Goal: Contribute content: Add original content to the website for others to see

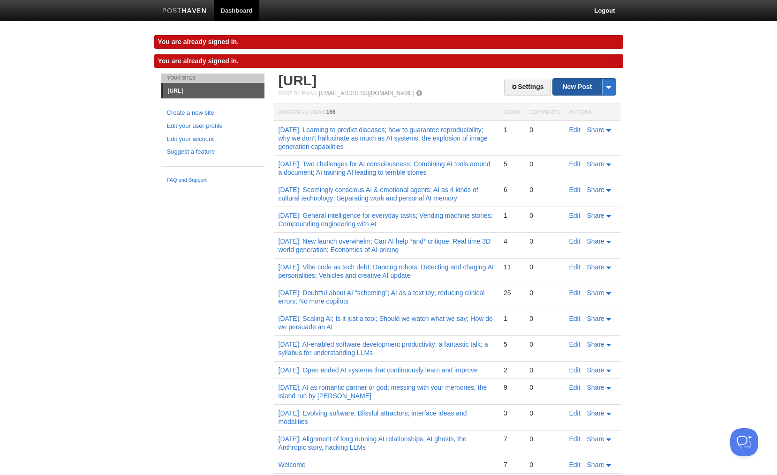
click at [569, 85] on link "New Post" at bounding box center [584, 87] width 62 height 16
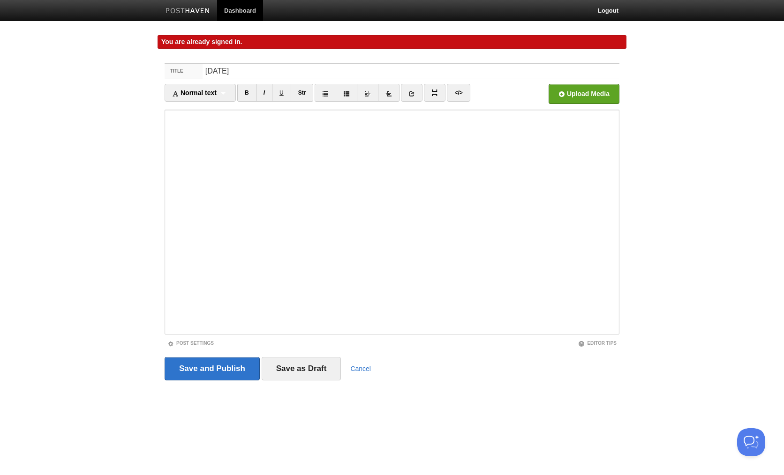
type input "[DATE]"
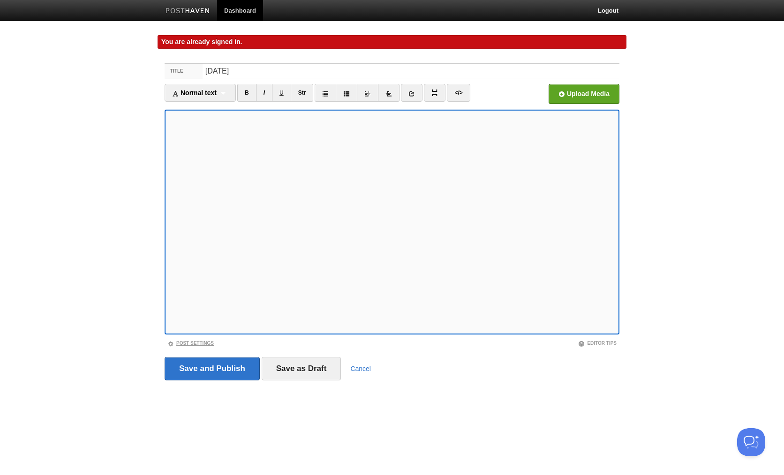
click at [199, 345] on link "Post Settings" at bounding box center [190, 343] width 46 height 5
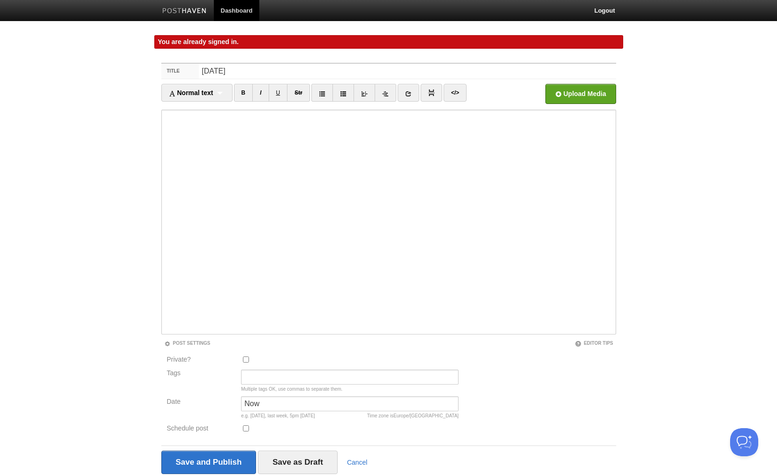
click at [248, 361] on input "Private?" at bounding box center [246, 360] width 6 height 6
checkbox input "true"
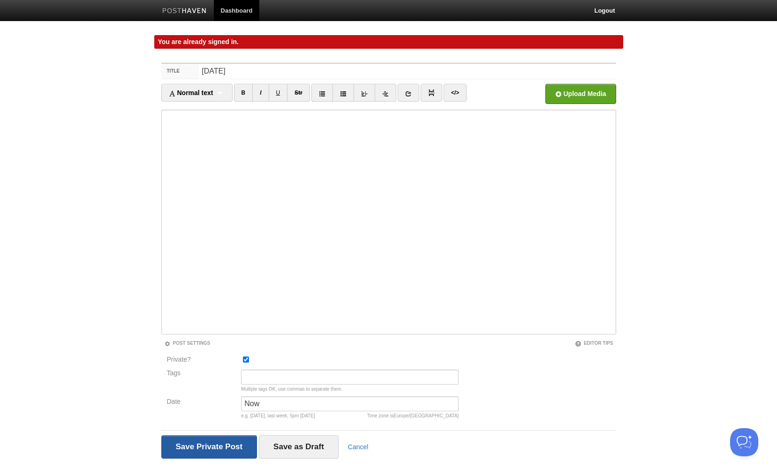
click at [238, 446] on input "Save and Publish" at bounding box center [209, 446] width 96 height 23
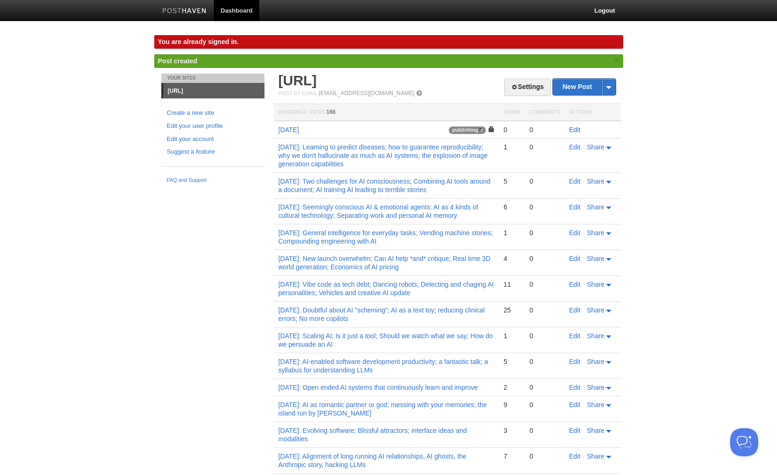
click at [572, 130] on link "Edit" at bounding box center [574, 130] width 11 height 8
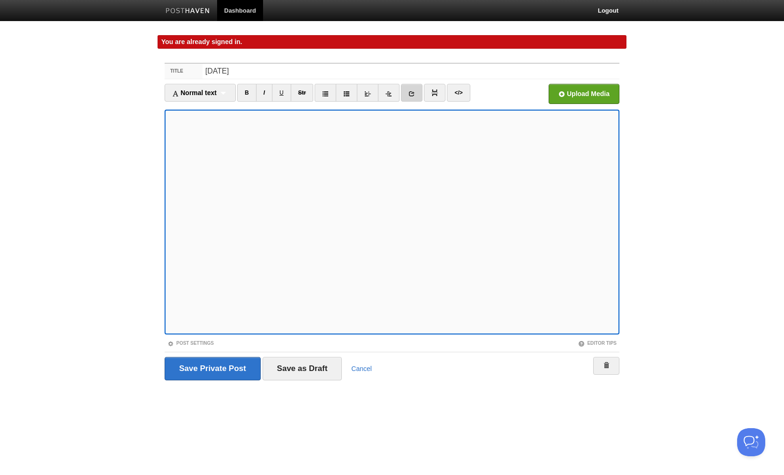
click at [415, 93] on icon at bounding box center [411, 93] width 7 height 7
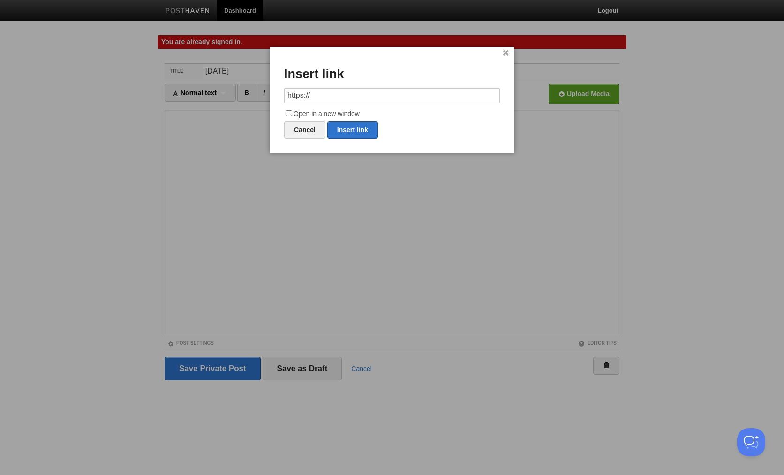
click at [338, 94] on input "https://" at bounding box center [392, 95] width 216 height 15
type input "[URL][DOMAIN_NAME][DATE]"
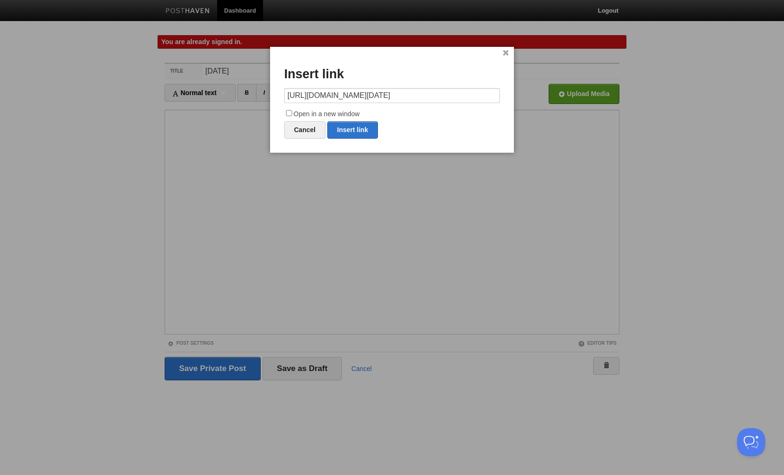
click at [288, 112] on input "Open in a new window" at bounding box center [289, 113] width 6 height 6
checkbox input "true"
click at [364, 132] on link "Insert link" at bounding box center [352, 129] width 51 height 17
type input "https://"
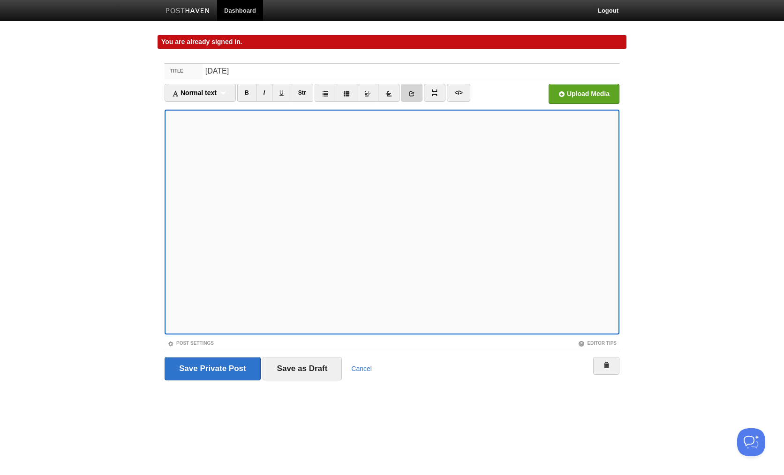
click at [415, 93] on icon at bounding box center [411, 93] width 7 height 7
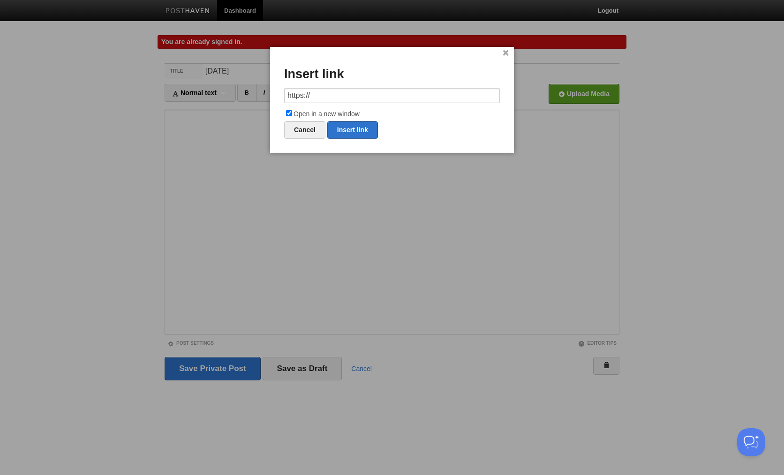
click at [351, 99] on input "https://" at bounding box center [392, 95] width 216 height 15
click at [352, 128] on link "Insert link" at bounding box center [352, 129] width 51 height 17
type input "https://"
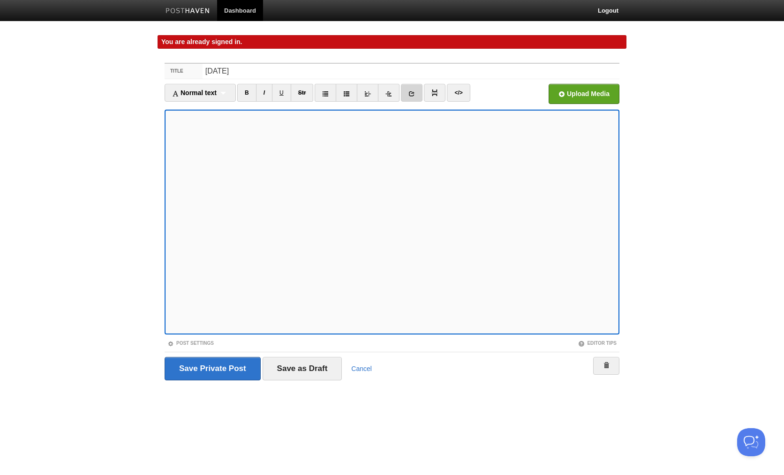
click at [414, 95] on icon at bounding box center [411, 93] width 7 height 7
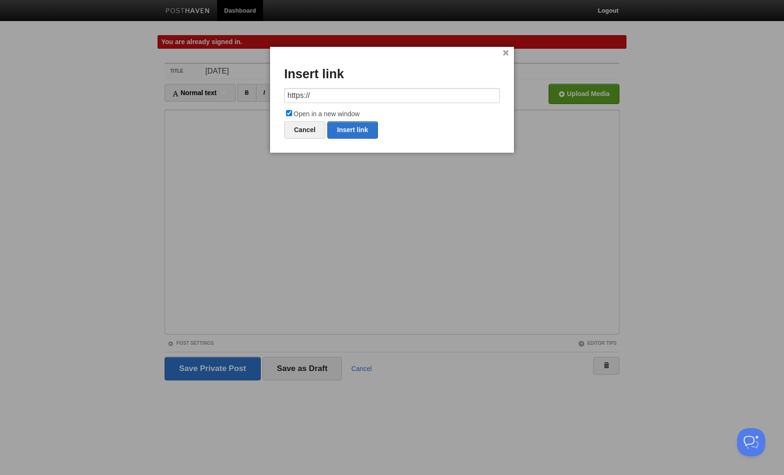
drag, startPoint x: 336, startPoint y: 98, endPoint x: 262, endPoint y: 96, distance: 74.1
click at [262, 96] on body "Dashboard Logout You are already signed in. You are already signed in. × Post c…" at bounding box center [392, 208] width 784 height 416
click at [348, 127] on link "Insert link" at bounding box center [352, 129] width 51 height 17
type input "https://"
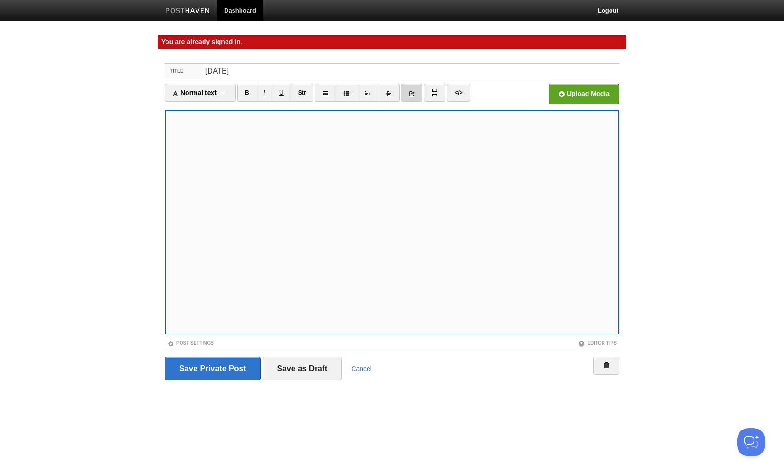
click at [414, 95] on icon at bounding box center [411, 93] width 7 height 7
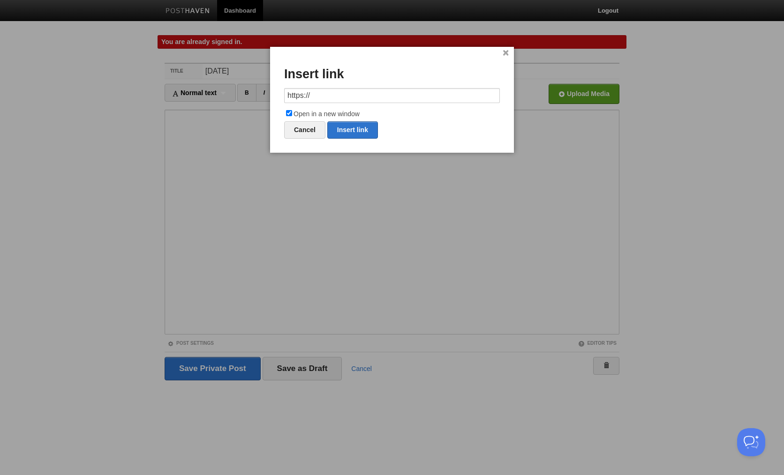
click at [328, 95] on input "https://" at bounding box center [392, 95] width 216 height 15
click at [360, 127] on link "Insert link" at bounding box center [352, 129] width 51 height 17
type input "https://"
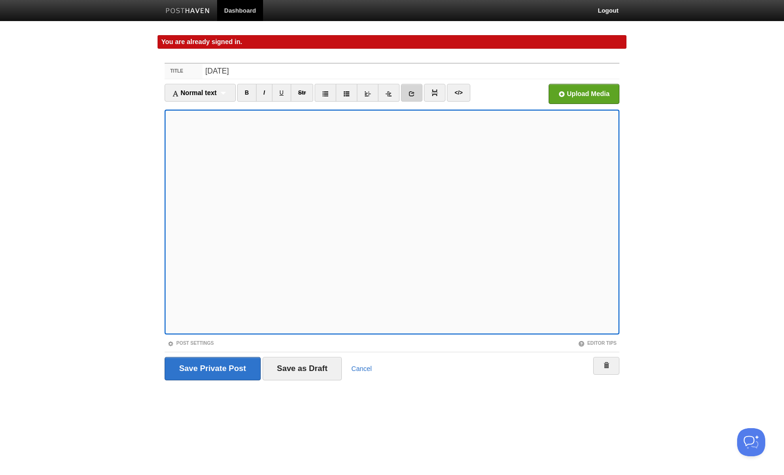
click at [413, 96] on icon at bounding box center [411, 93] width 7 height 7
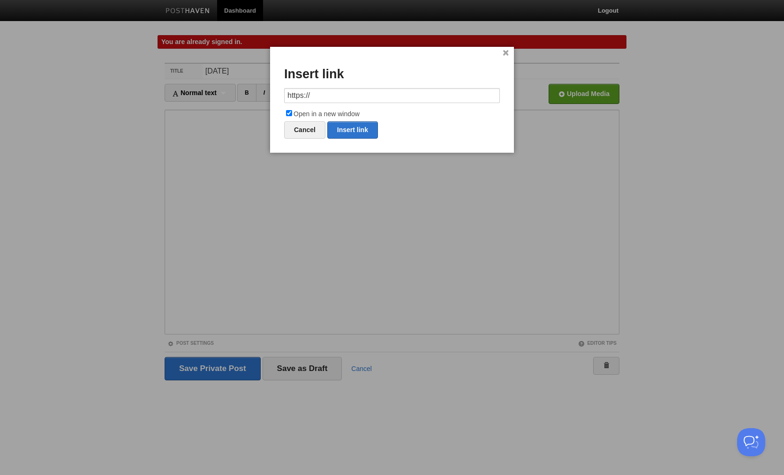
drag, startPoint x: 360, startPoint y: 97, endPoint x: 267, endPoint y: 98, distance: 93.3
click at [268, 96] on body "Dashboard Logout You are already signed in. You are already signed in. × Post c…" at bounding box center [392, 208] width 784 height 416
click at [353, 126] on link "Insert link" at bounding box center [352, 129] width 51 height 17
type input "https://"
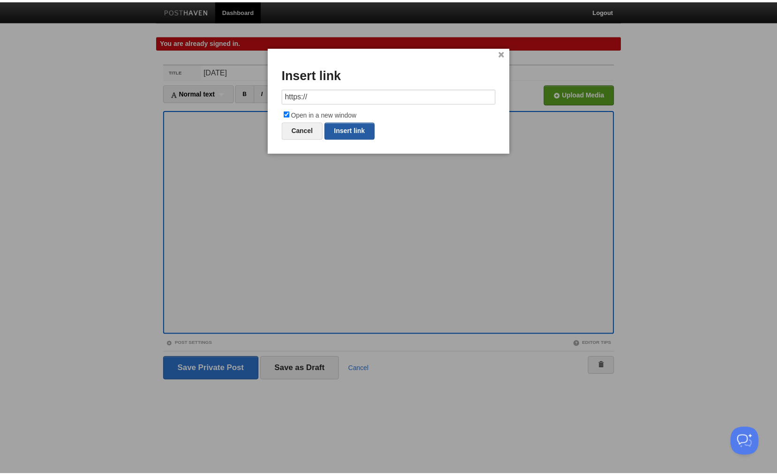
scroll to position [0, 0]
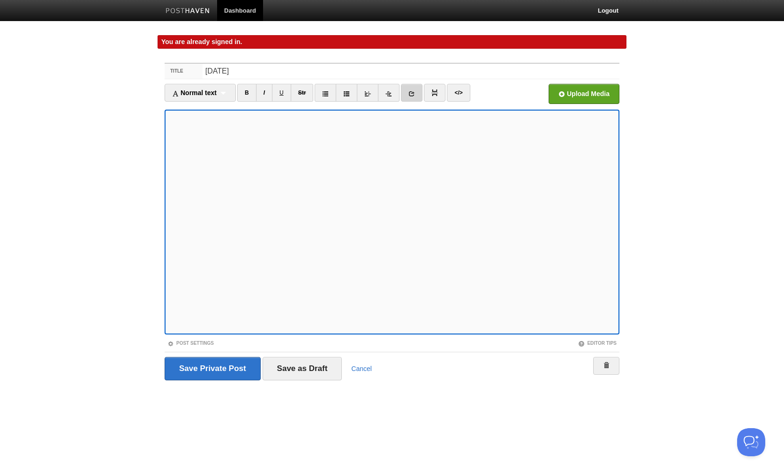
click at [414, 93] on icon at bounding box center [411, 93] width 7 height 7
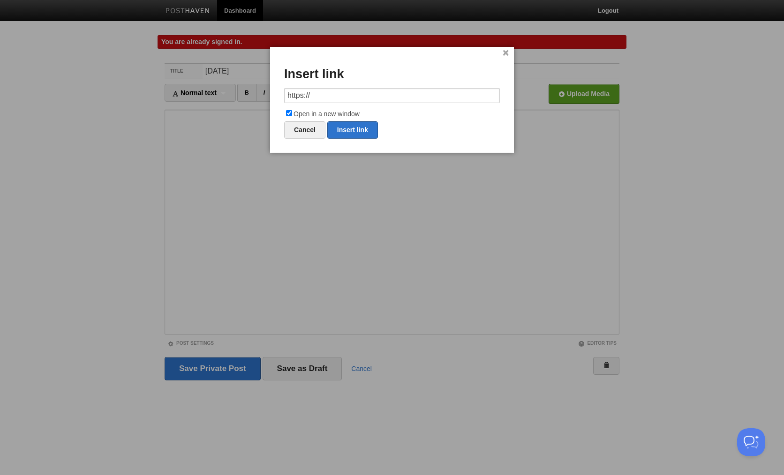
drag, startPoint x: 327, startPoint y: 93, endPoint x: 261, endPoint y: 97, distance: 66.2
click at [263, 96] on body "Dashboard Logout You are already signed in. You are already signed in. × Post c…" at bounding box center [392, 208] width 784 height 416
click at [348, 126] on link "Insert link" at bounding box center [352, 129] width 51 height 17
type input "https://"
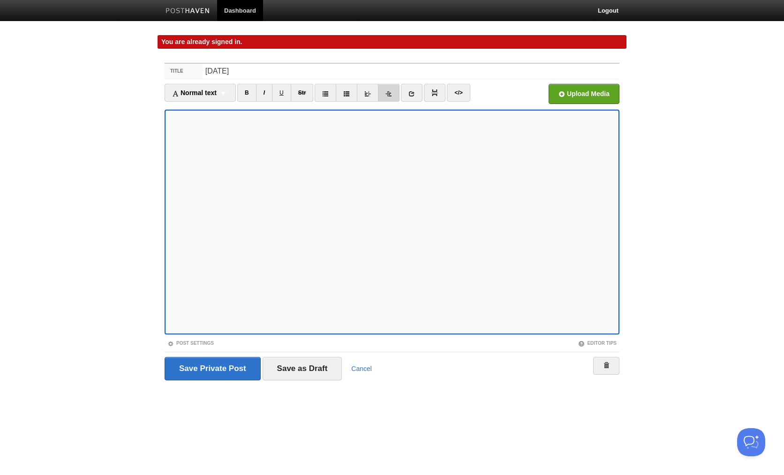
click at [389, 93] on icon at bounding box center [388, 93] width 7 height 7
click at [268, 93] on link "I" at bounding box center [264, 93] width 16 height 18
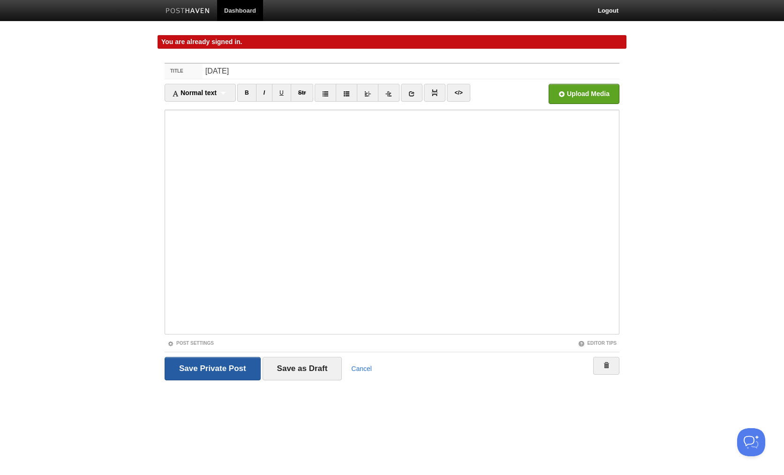
click at [232, 367] on input "Save and Publish" at bounding box center [213, 368] width 96 height 23
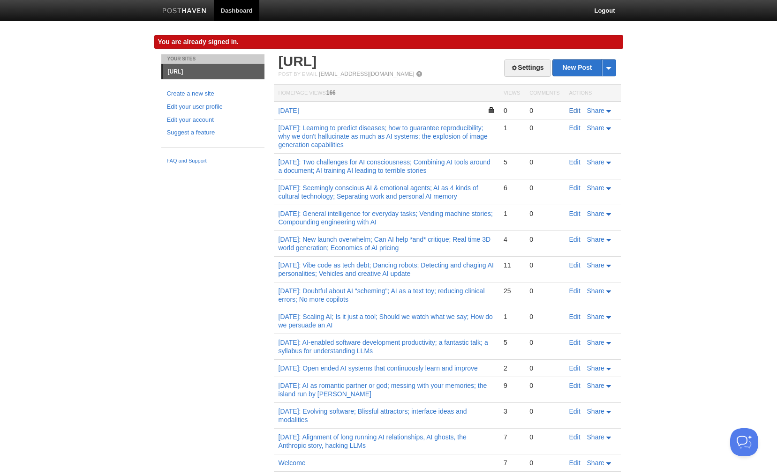
click at [575, 111] on link "Edit" at bounding box center [574, 111] width 11 height 8
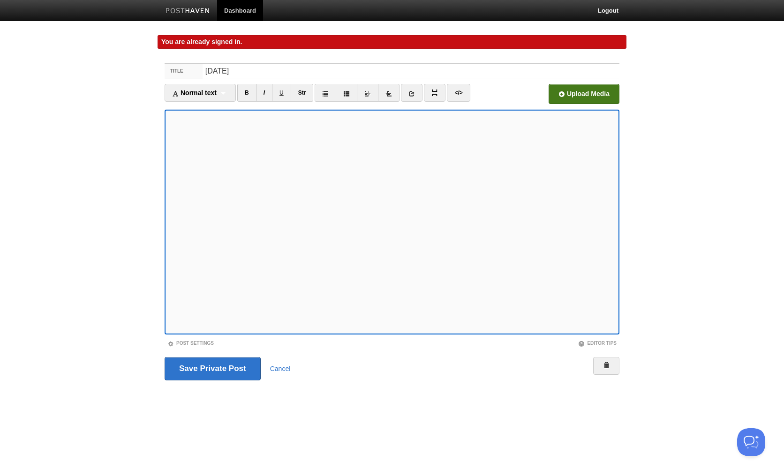
click at [583, 95] on input "file" at bounding box center [301, 97] width 710 height 48
click at [214, 362] on input "Save and Publish" at bounding box center [213, 368] width 96 height 23
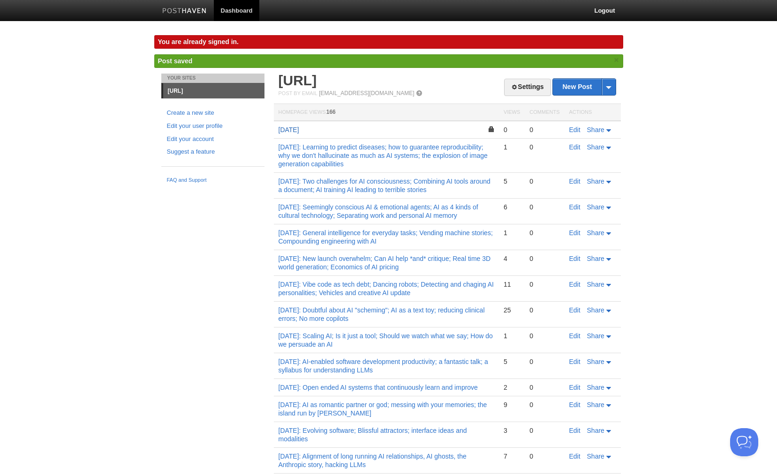
click at [299, 132] on link "[DATE]" at bounding box center [288, 130] width 21 height 8
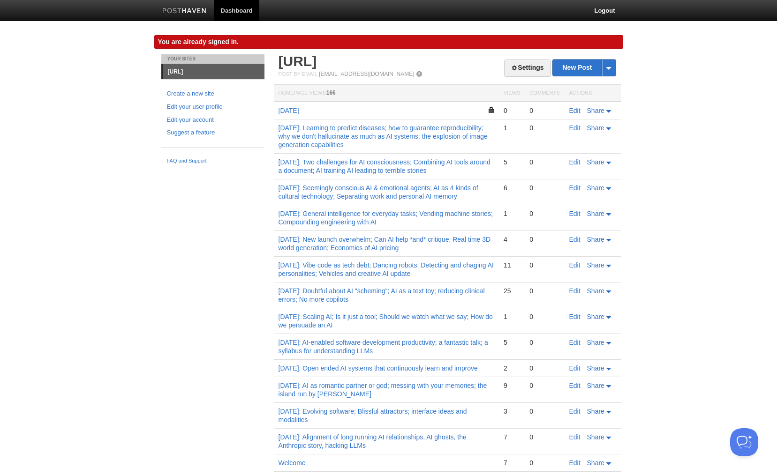
click at [578, 112] on link "Edit" at bounding box center [574, 111] width 11 height 8
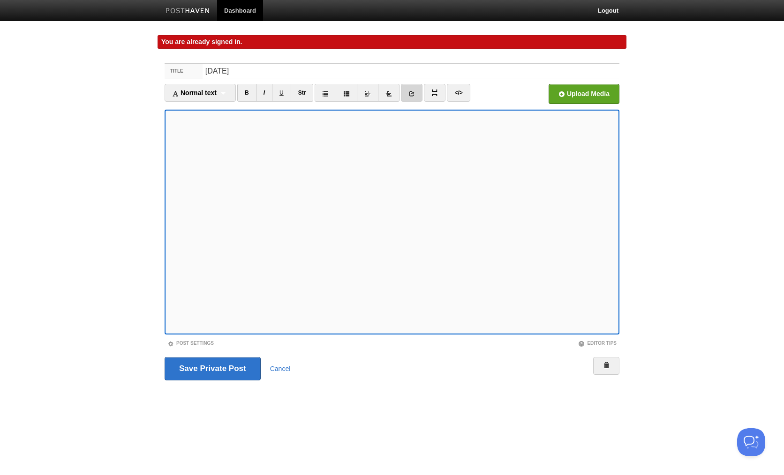
click at [411, 89] on link at bounding box center [412, 93] width 22 height 18
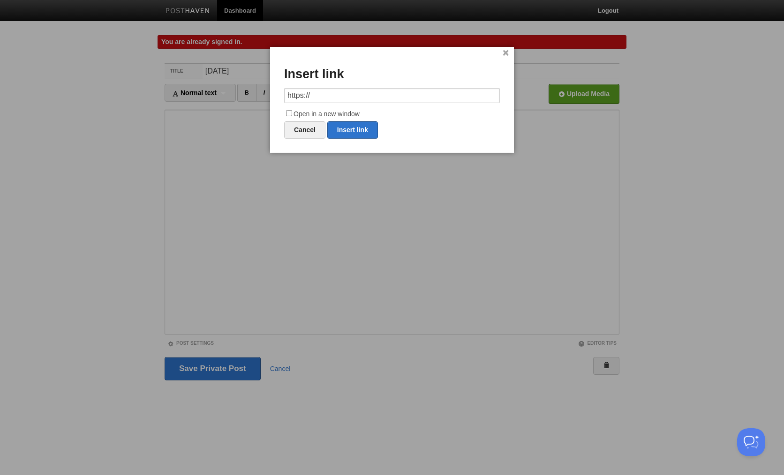
drag, startPoint x: 340, startPoint y: 98, endPoint x: 256, endPoint y: 97, distance: 83.4
click at [261, 97] on body "Dashboard Logout You are already signed in. You are already signed in. × Post c…" at bounding box center [392, 208] width 784 height 416
type input "[URL][DOMAIN_NAME]"
click at [291, 113] on input "Open in a new window" at bounding box center [289, 113] width 6 height 6
checkbox input "true"
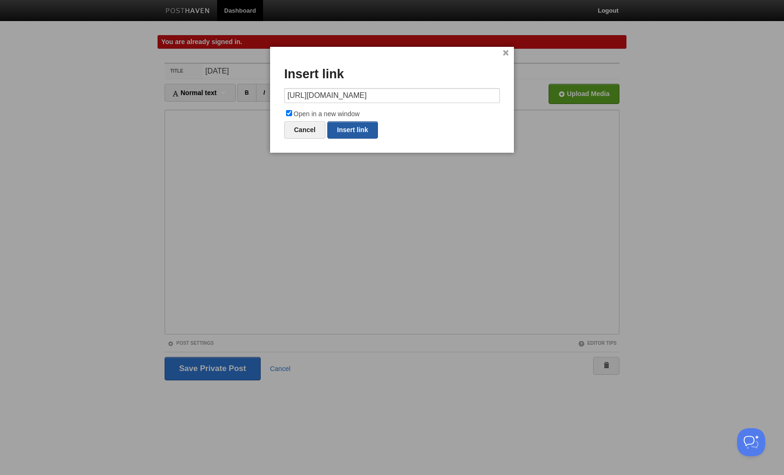
click at [342, 128] on link "Insert link" at bounding box center [352, 129] width 51 height 17
type input "https://"
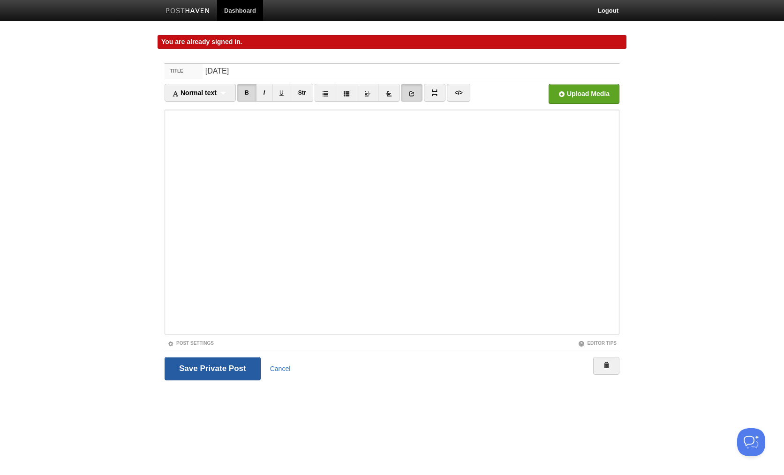
click at [207, 368] on input "Save and Publish" at bounding box center [213, 368] width 96 height 23
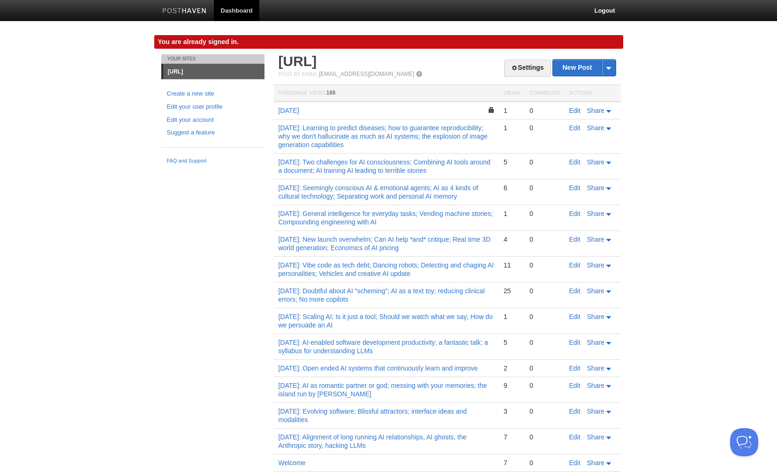
click at [577, 108] on link "Edit" at bounding box center [574, 111] width 11 height 8
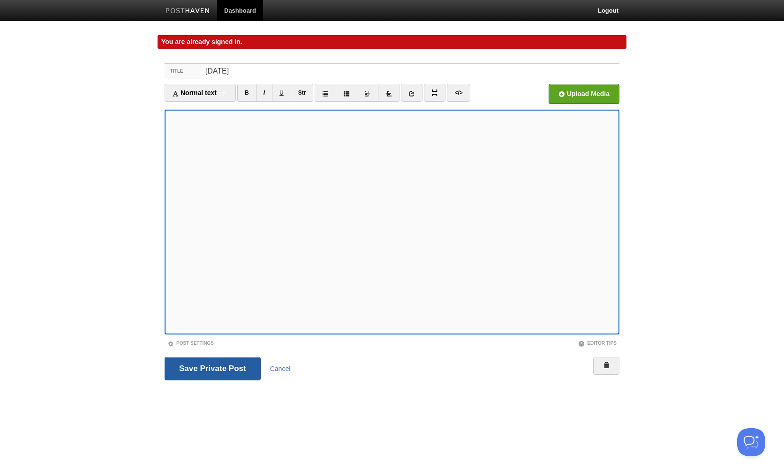
click at [230, 371] on input "Save and Publish" at bounding box center [213, 368] width 96 height 23
